Goal: Task Accomplishment & Management: Manage account settings

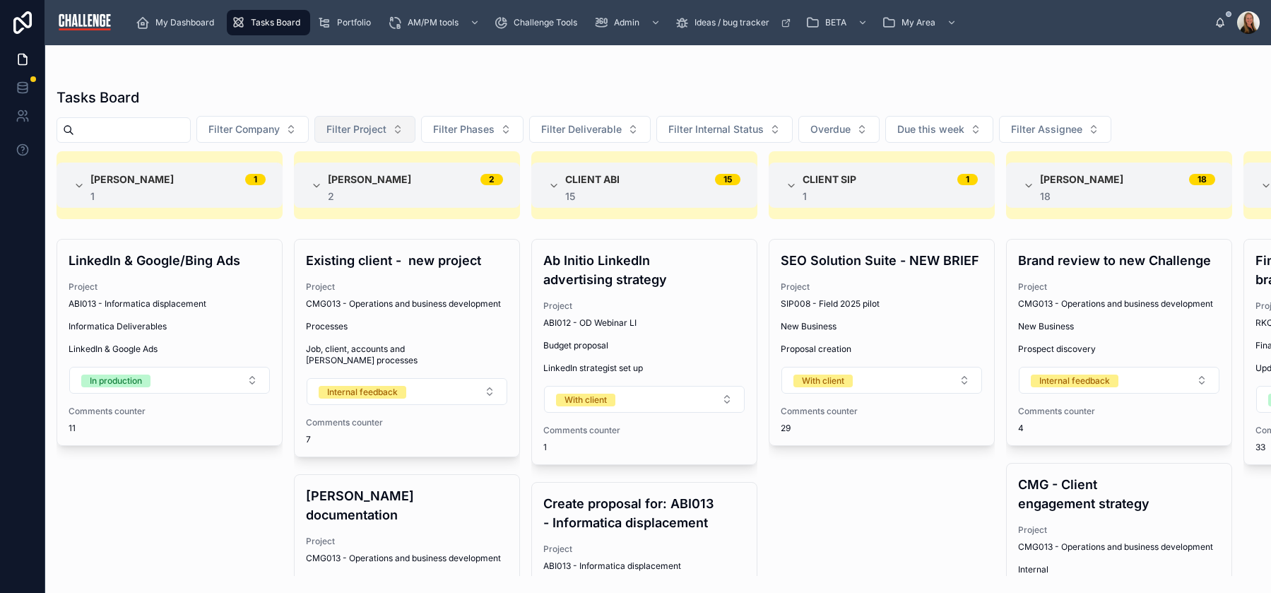
click at [390, 120] on button "Filter Project" at bounding box center [364, 129] width 101 height 27
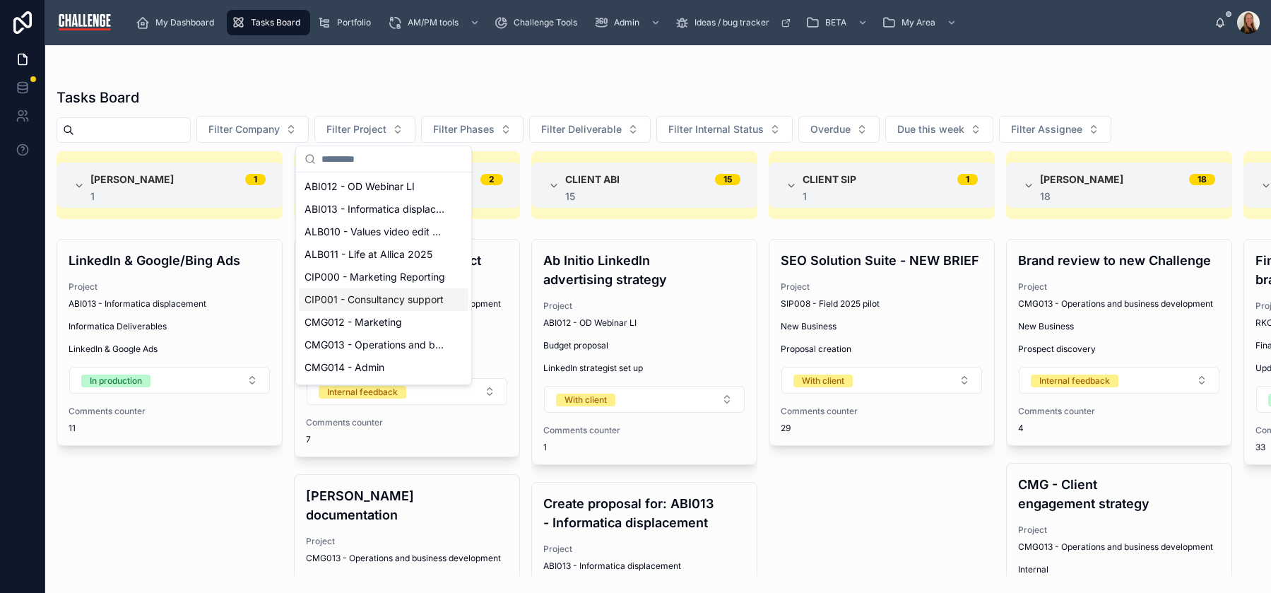
click at [396, 302] on span "CIP001 - Consultancy support" at bounding box center [374, 300] width 139 height 14
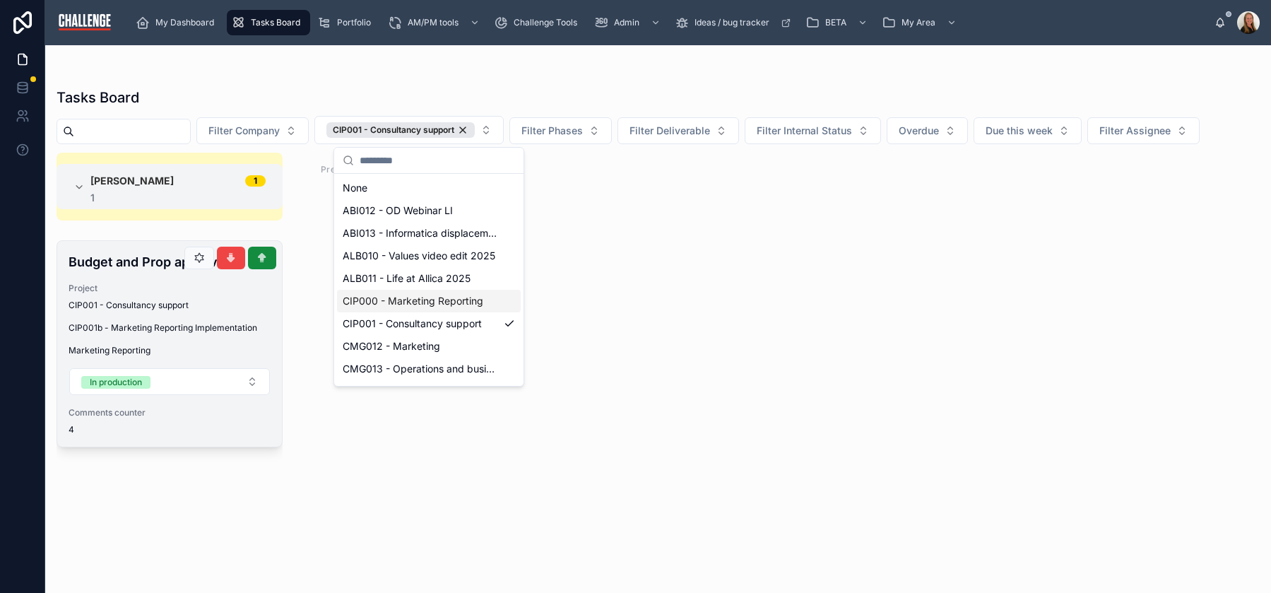
click at [185, 325] on span "CIP001b - Marketing Reporting Implementation" at bounding box center [170, 327] width 202 height 11
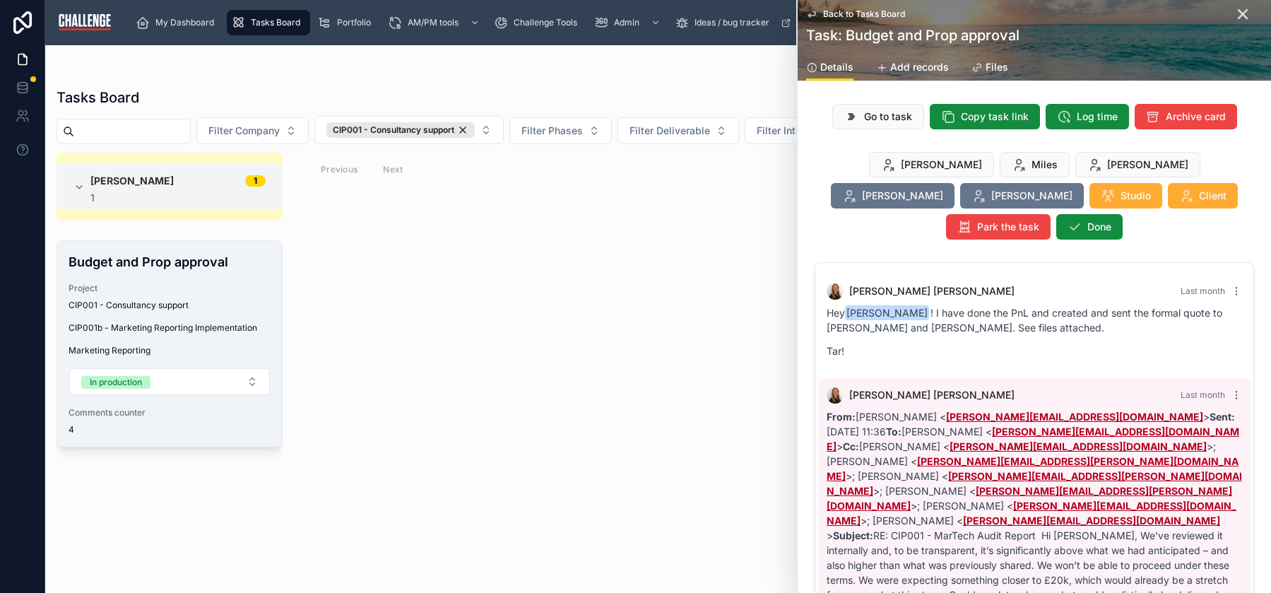
scroll to position [857, 0]
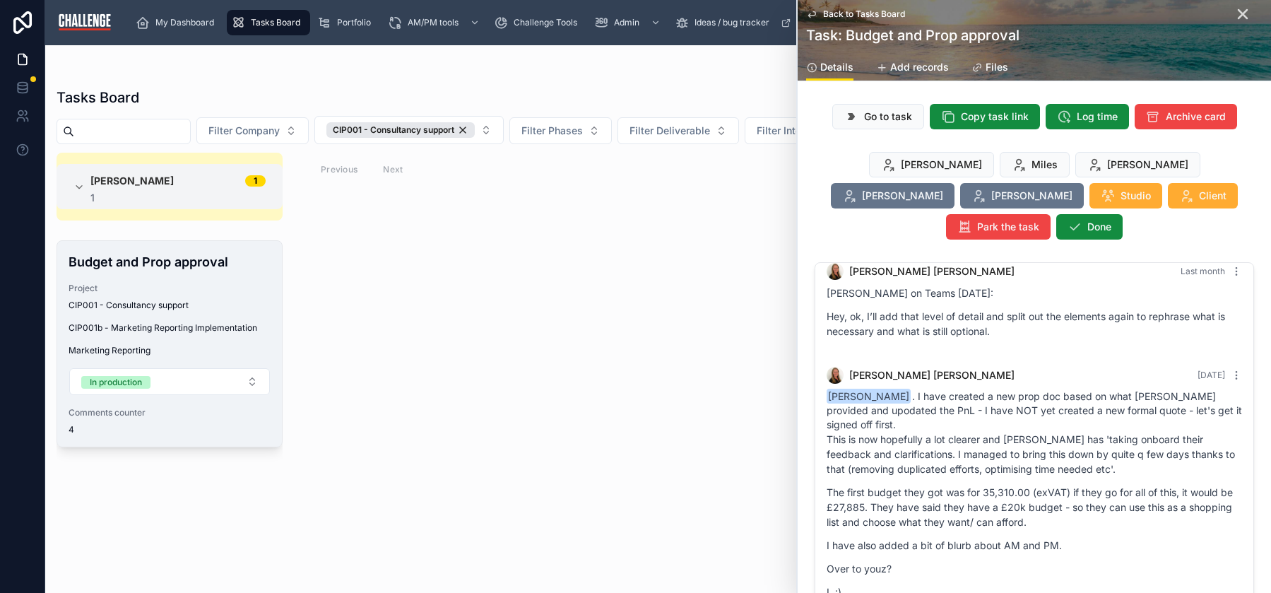
click at [1074, 485] on p "The first budget they got was for 35,310.00 (exVAT) if they go for all of this,…" at bounding box center [1035, 507] width 416 height 45
click at [961, 114] on span "Copy task link" at bounding box center [995, 117] width 68 height 14
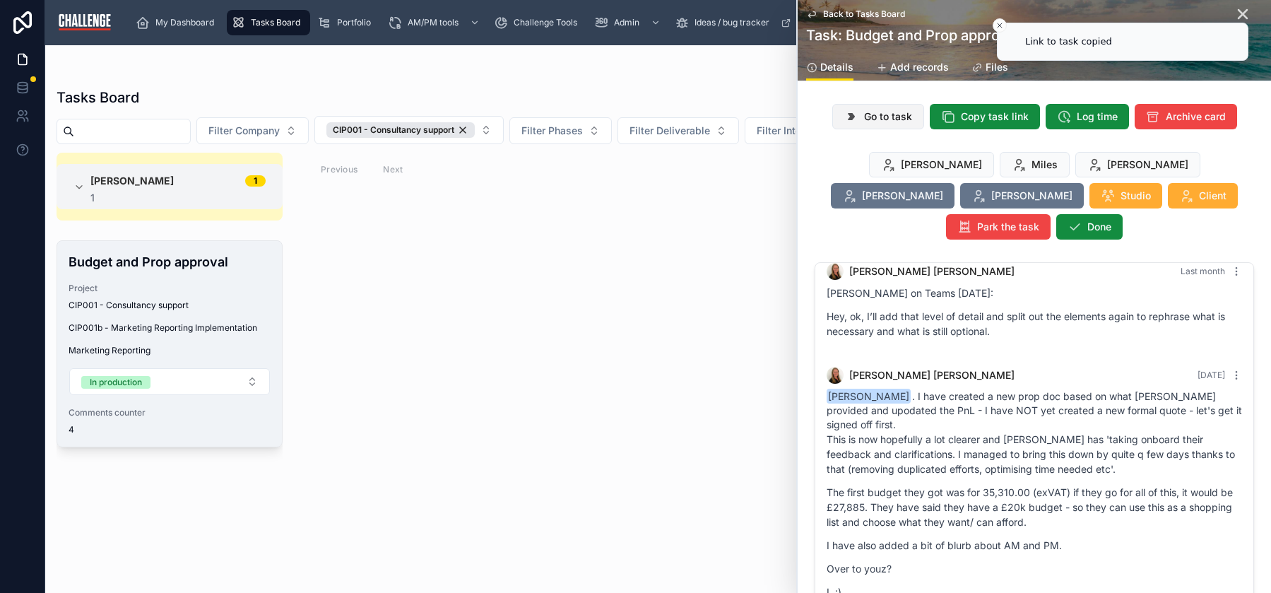
click at [876, 119] on span "Go to task" at bounding box center [888, 117] width 48 height 14
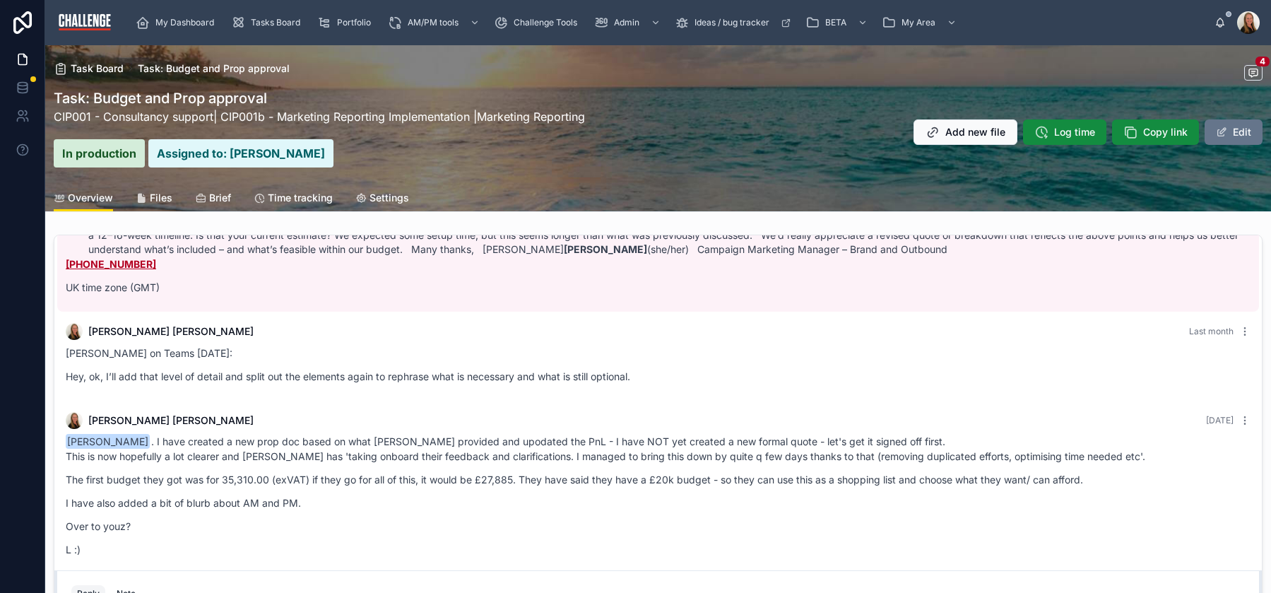
scroll to position [3, 0]
click at [167, 199] on span "Files" at bounding box center [161, 198] width 23 height 14
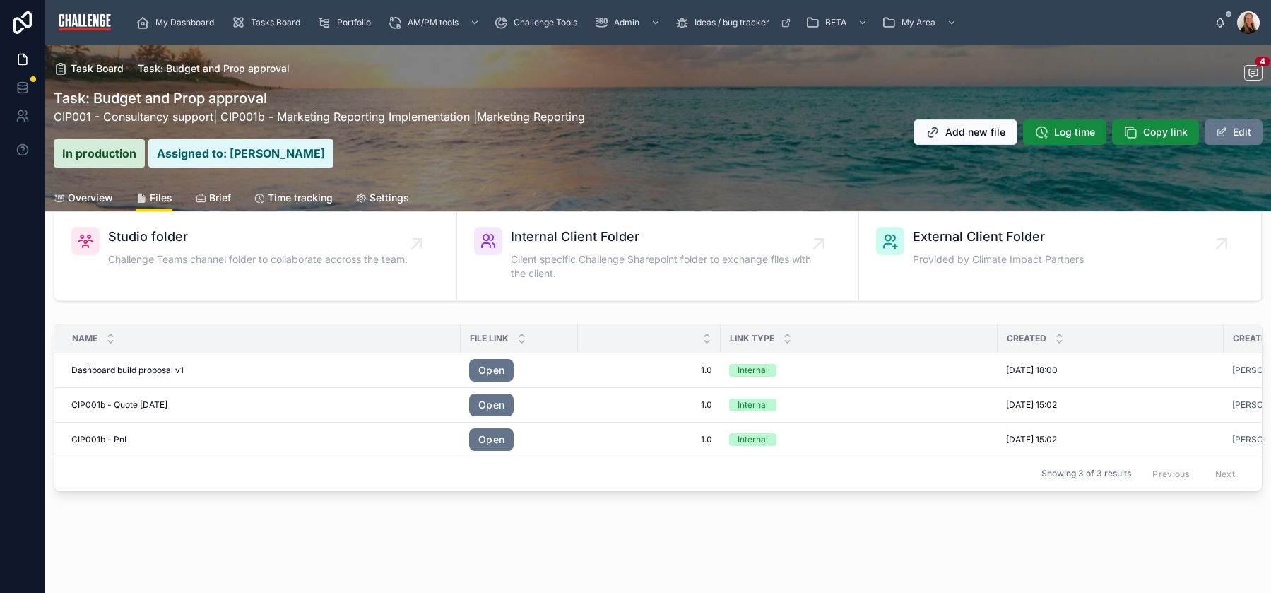
scroll to position [36, 0]
click at [492, 360] on link "Open" at bounding box center [491, 370] width 45 height 23
click at [90, 202] on span "Overview" at bounding box center [90, 198] width 45 height 14
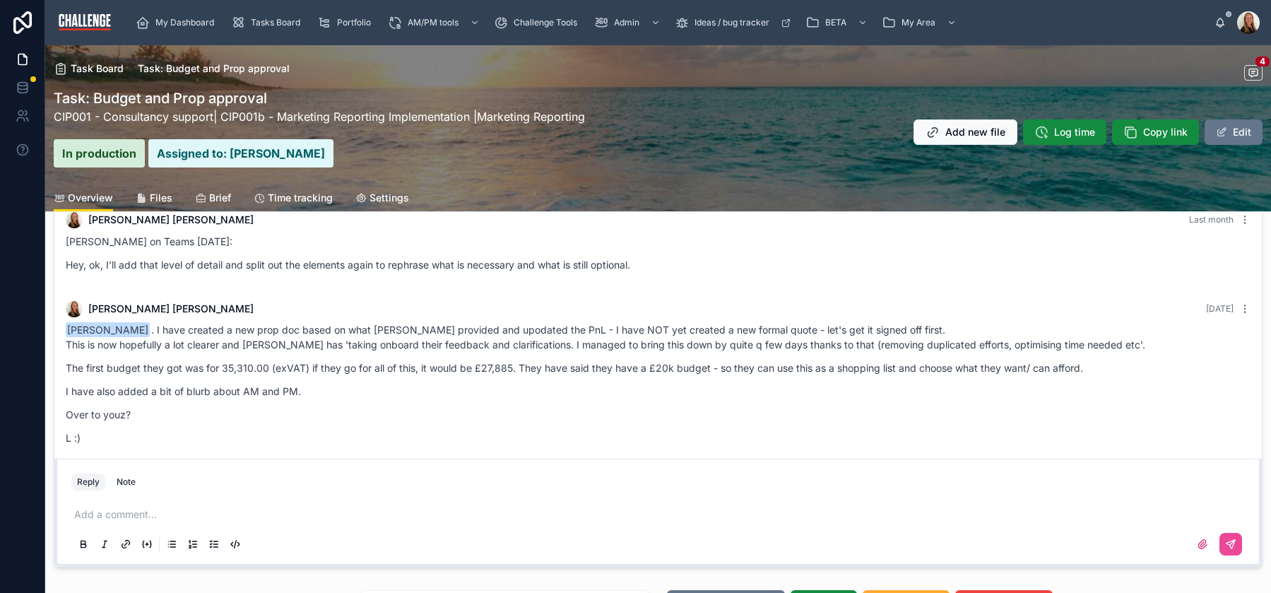
scroll to position [114, 0]
